Goal: Entertainment & Leisure: Consume media (video, audio)

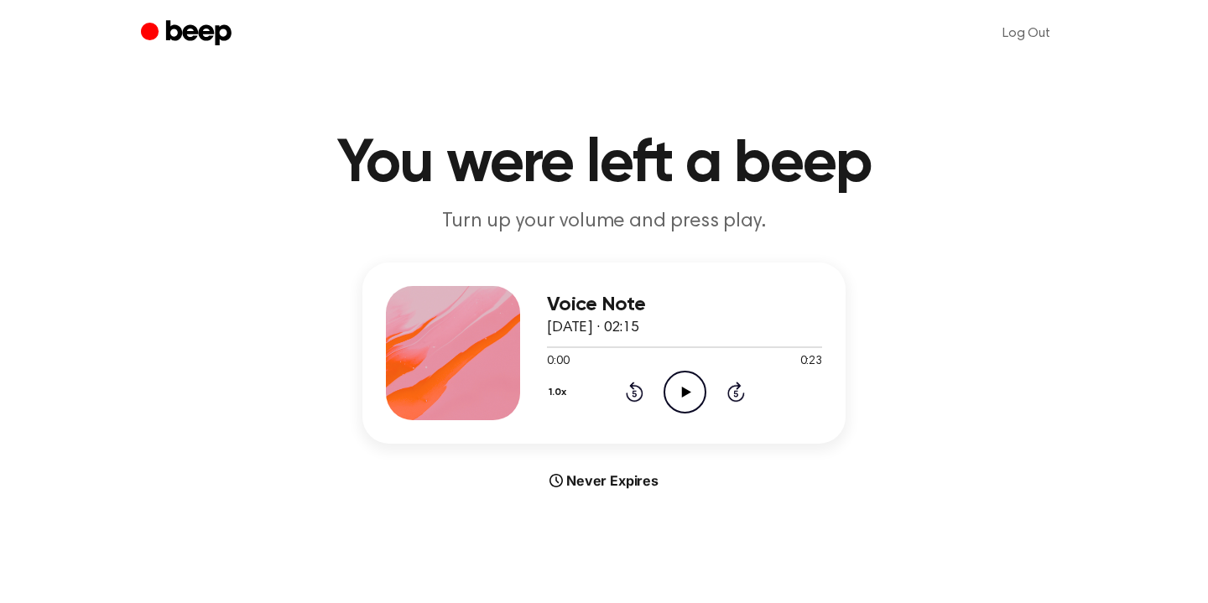
click at [687, 373] on icon "Play Audio" at bounding box center [684, 392] width 43 height 43
click at [687, 373] on icon "Pause Audio" at bounding box center [684, 392] width 43 height 43
click at [687, 385] on icon "Play Audio" at bounding box center [684, 392] width 43 height 43
click at [674, 388] on icon "Play Audio" at bounding box center [684, 392] width 43 height 43
click at [674, 389] on icon "Pause Audio" at bounding box center [684, 392] width 43 height 43
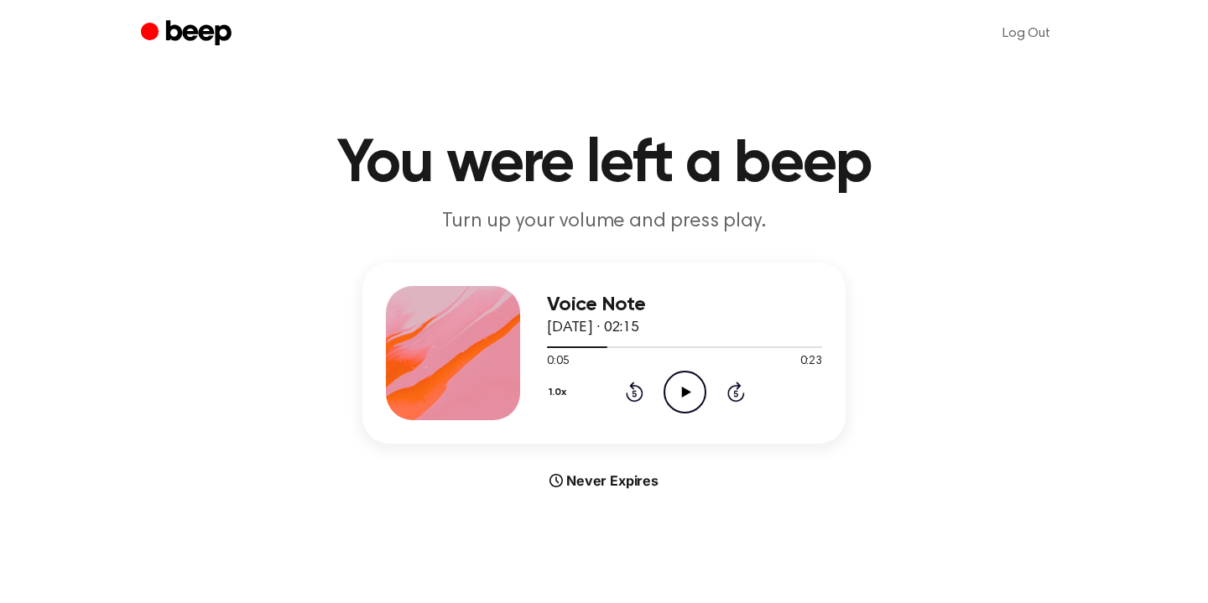
click at [680, 386] on icon "Play Audio" at bounding box center [684, 392] width 43 height 43
click at [693, 390] on icon "Pause Audio" at bounding box center [684, 392] width 43 height 43
click at [685, 381] on icon "Play Audio" at bounding box center [684, 392] width 43 height 43
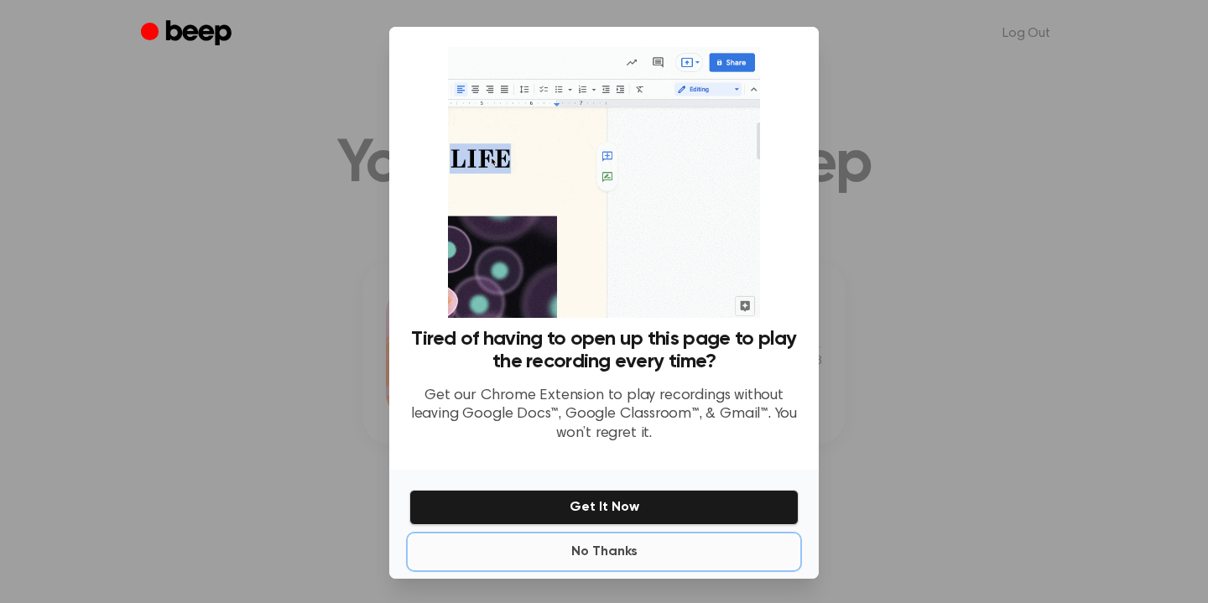
click at [604, 553] on button "No Thanks" at bounding box center [603, 552] width 389 height 34
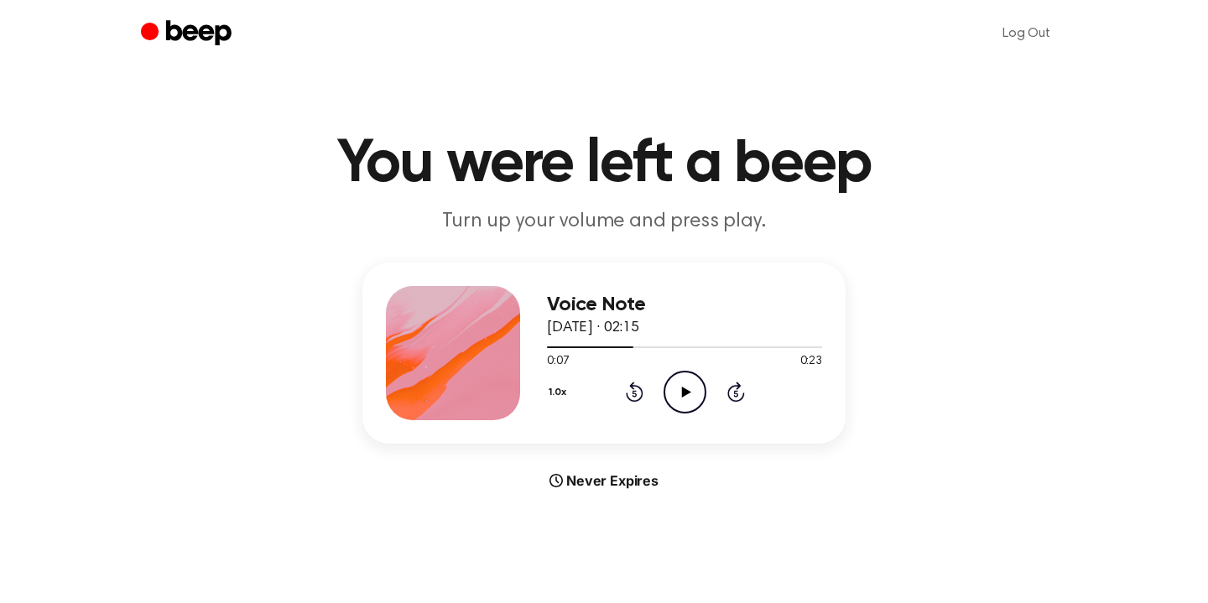
click at [679, 385] on icon "Play Audio" at bounding box center [684, 392] width 43 height 43
click at [689, 387] on icon "Pause Audio" at bounding box center [684, 392] width 43 height 43
click at [669, 397] on icon "Play Audio" at bounding box center [684, 392] width 43 height 43
click at [669, 397] on icon "Pause Audio" at bounding box center [684, 392] width 43 height 43
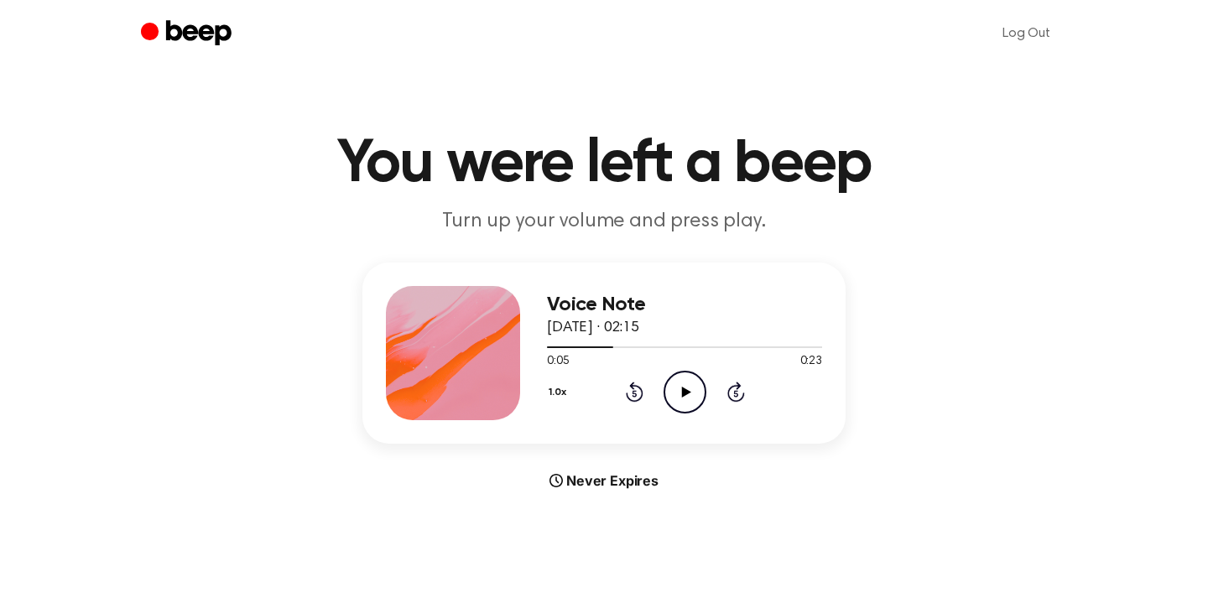
click at [675, 389] on icon "Play Audio" at bounding box center [684, 392] width 43 height 43
click at [675, 389] on icon "Pause Audio" at bounding box center [684, 392] width 43 height 43
